Goal: Check status: Check status

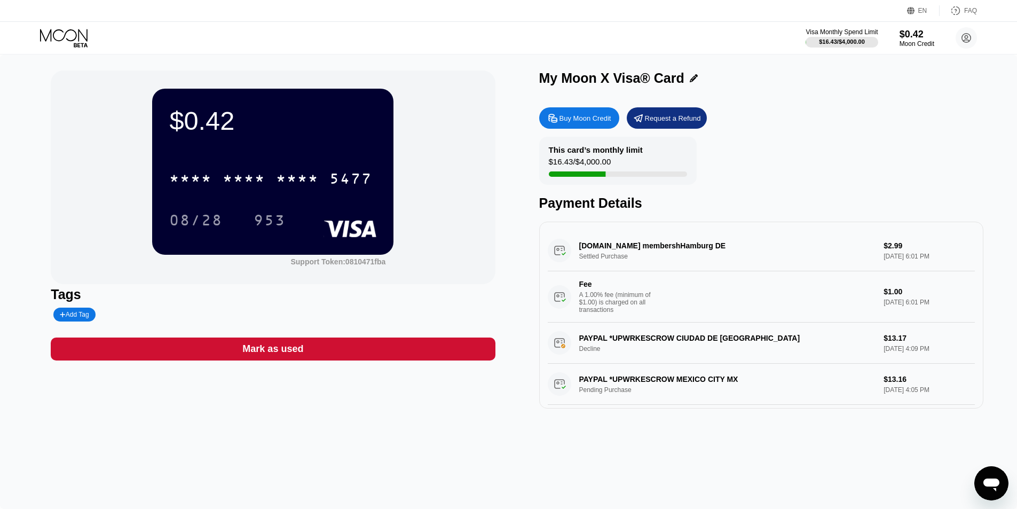
click at [607, 344] on div "PAYPAL *UPWRKESCROW CIUDAD DE MEXMX Decline $13.17 Sep 16, 2025 4:09 PM" at bounding box center [760, 342] width 427 height 41
click at [606, 343] on div "PAYPAL *UPWRKESCROW CIUDAD DE MEXMX Decline $13.17 Sep 16, 2025 4:09 PM" at bounding box center [760, 342] width 427 height 41
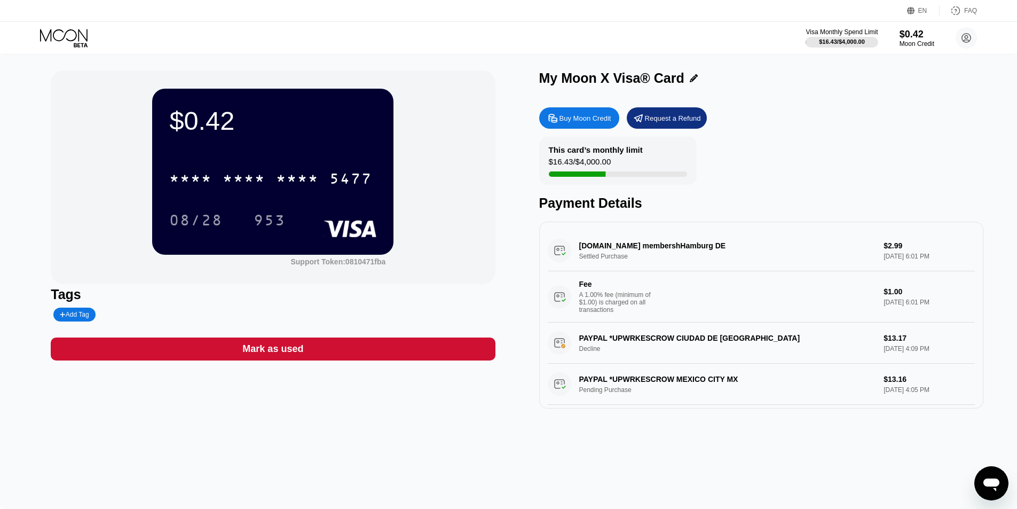
click at [606, 343] on div "PAYPAL *UPWRKESCROW CIUDAD DE MEXMX Decline $13.17 Sep 16, 2025 4:09 PM" at bounding box center [760, 342] width 427 height 41
